Goal: Task Accomplishment & Management: Use online tool/utility

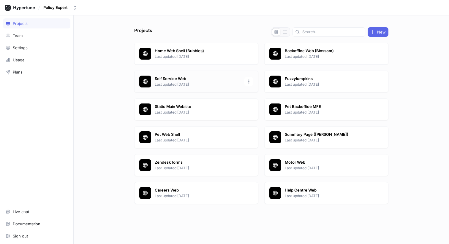
click at [183, 78] on p "Self Service Web" at bounding box center [198, 79] width 86 height 6
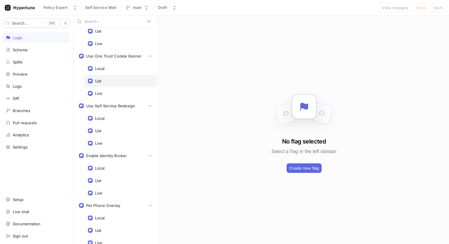
scroll to position [88, 0]
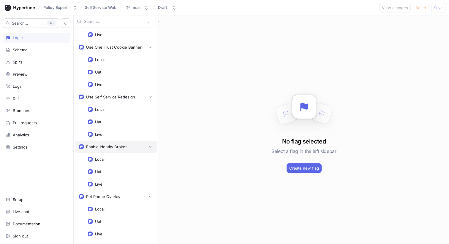
click at [122, 150] on div "Enable Identity Broker" at bounding box center [116, 147] width 82 height 12
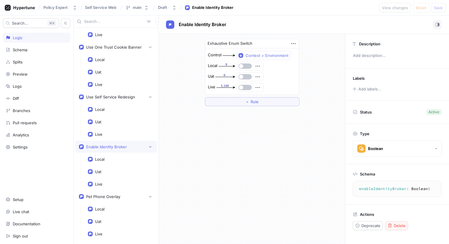
click at [401, 224] on span "Delete" at bounding box center [400, 226] width 12 height 4
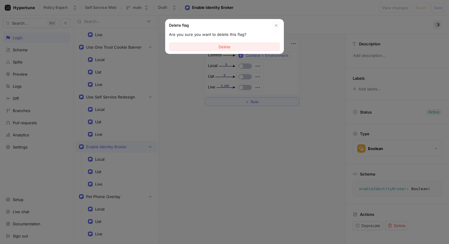
click at [234, 50] on button "Delete" at bounding box center [224, 46] width 111 height 9
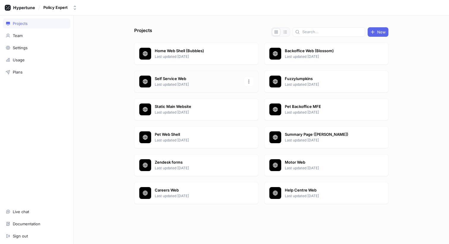
click at [181, 80] on p "Self Service Web" at bounding box center [198, 79] width 86 height 6
